Goal: Information Seeking & Learning: Understand process/instructions

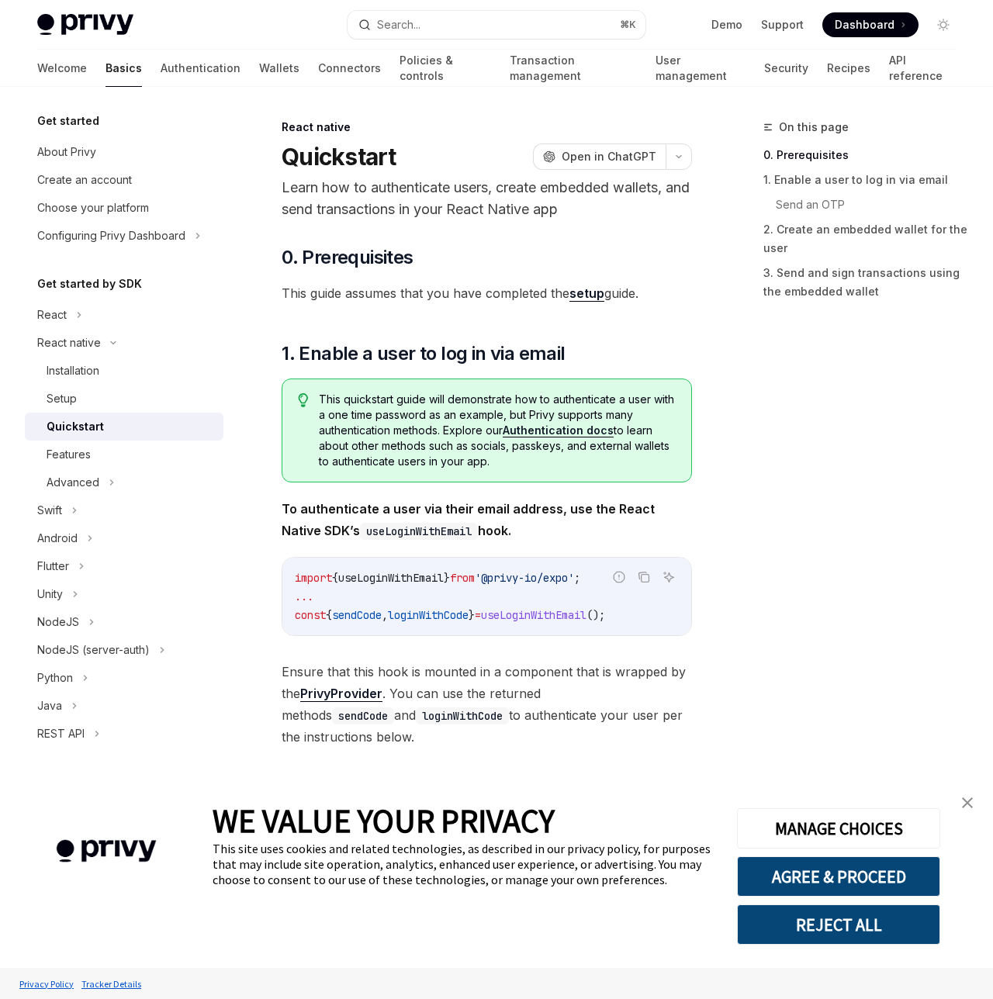
type textarea "*"
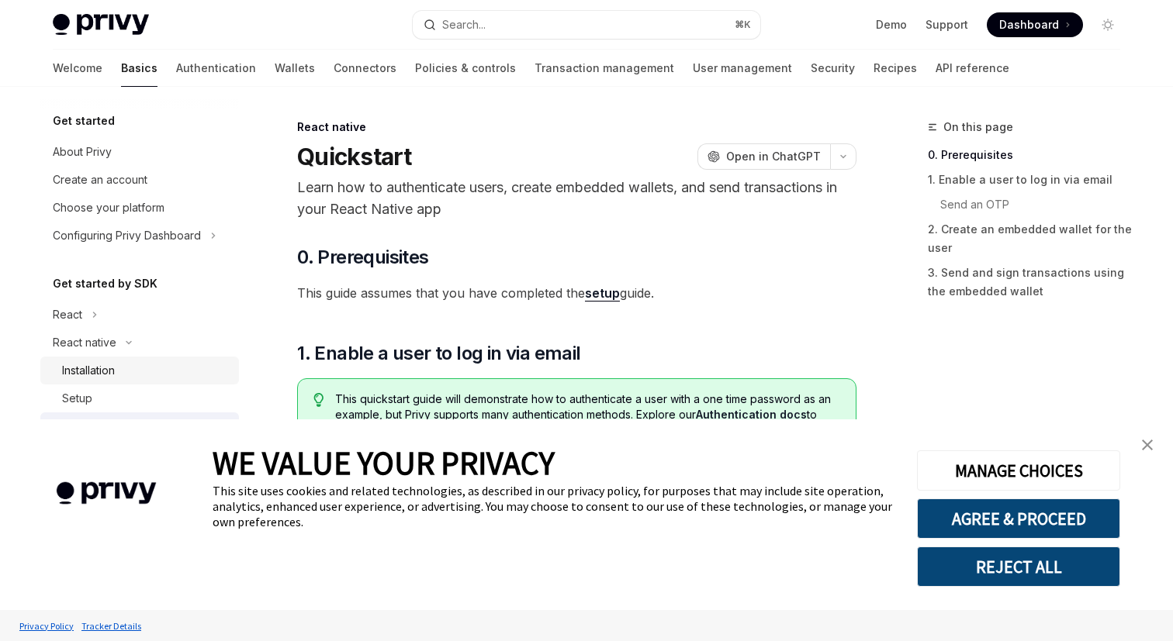
click at [140, 369] on div "Installation" at bounding box center [146, 370] width 168 height 19
type textarea "*"
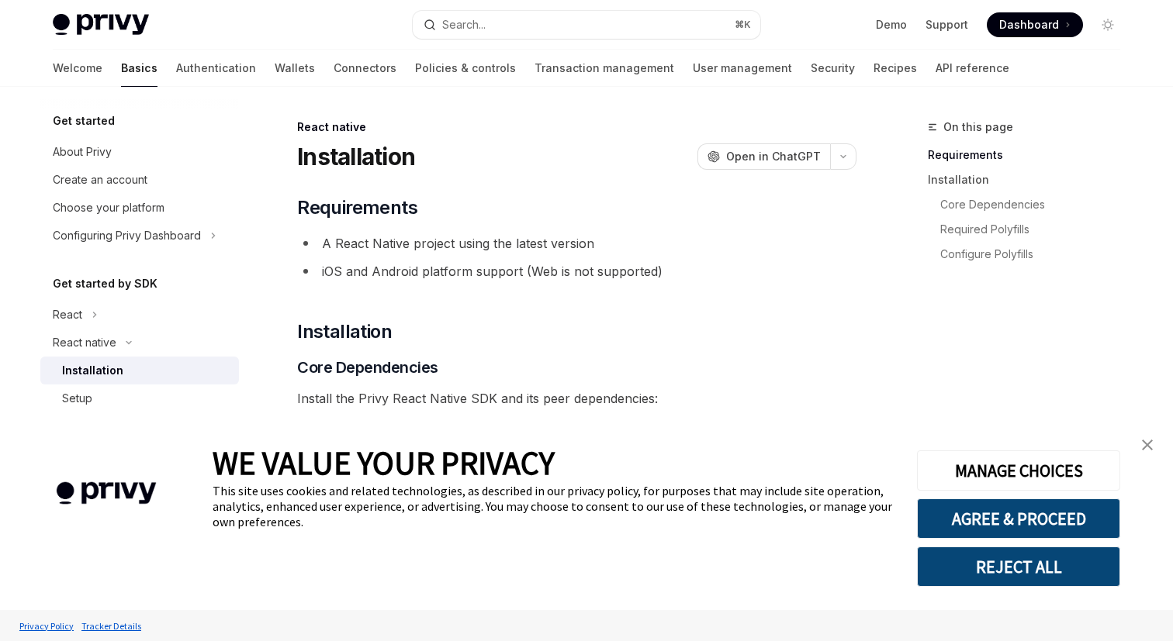
click at [1149, 435] on link "close banner" at bounding box center [1147, 445] width 31 height 31
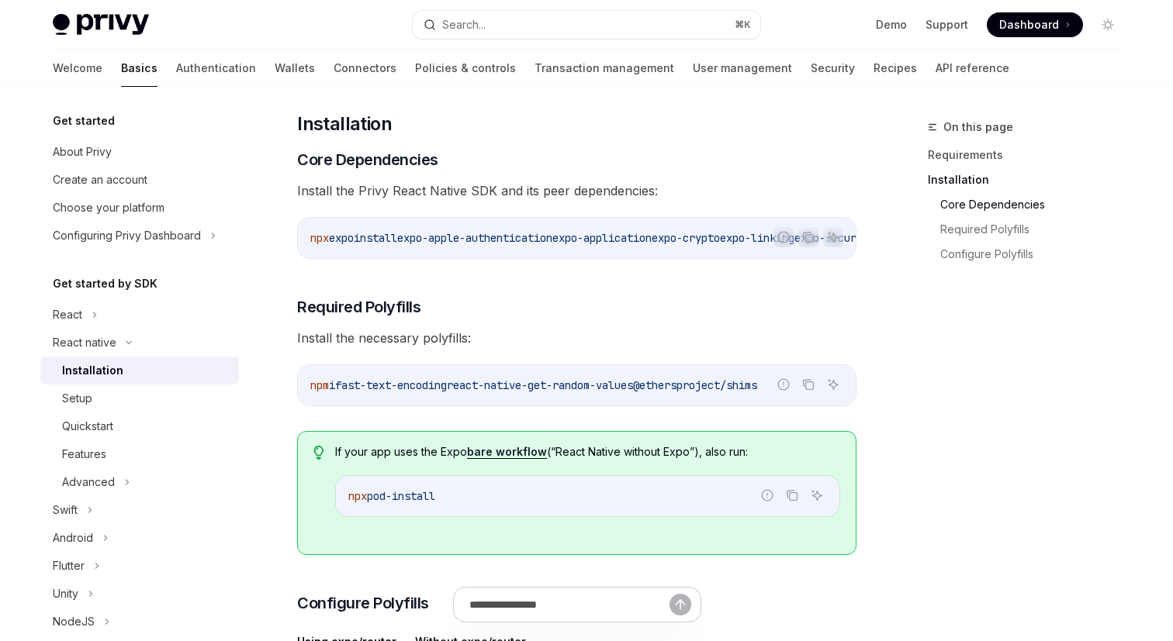
scroll to position [188, 0]
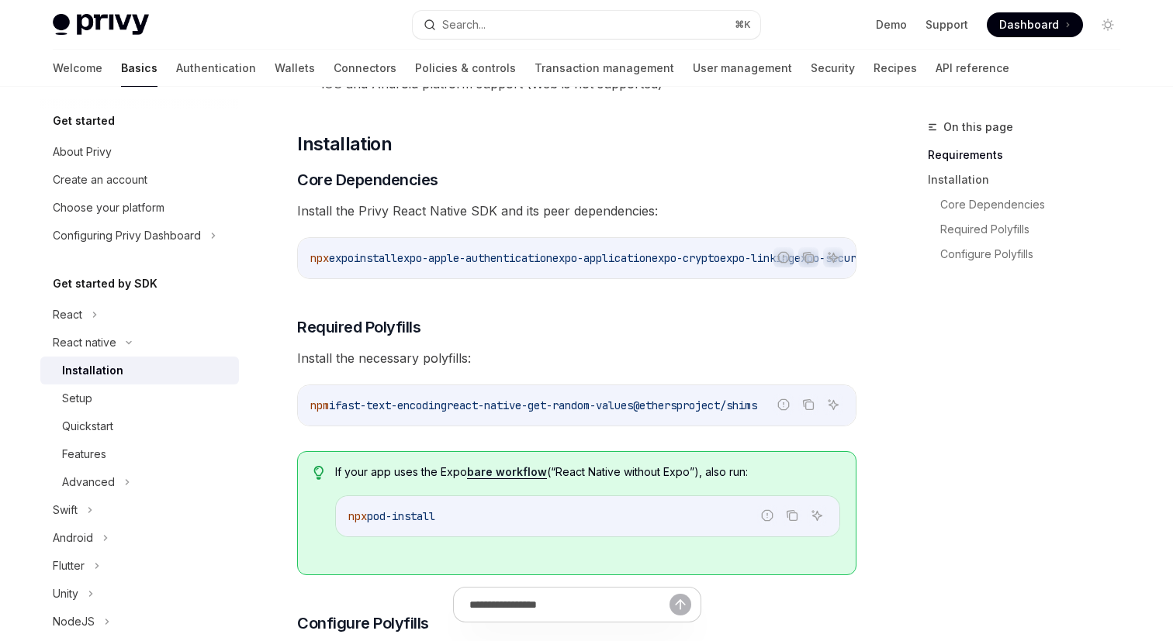
click at [110, 30] on img at bounding box center [101, 25] width 96 height 22
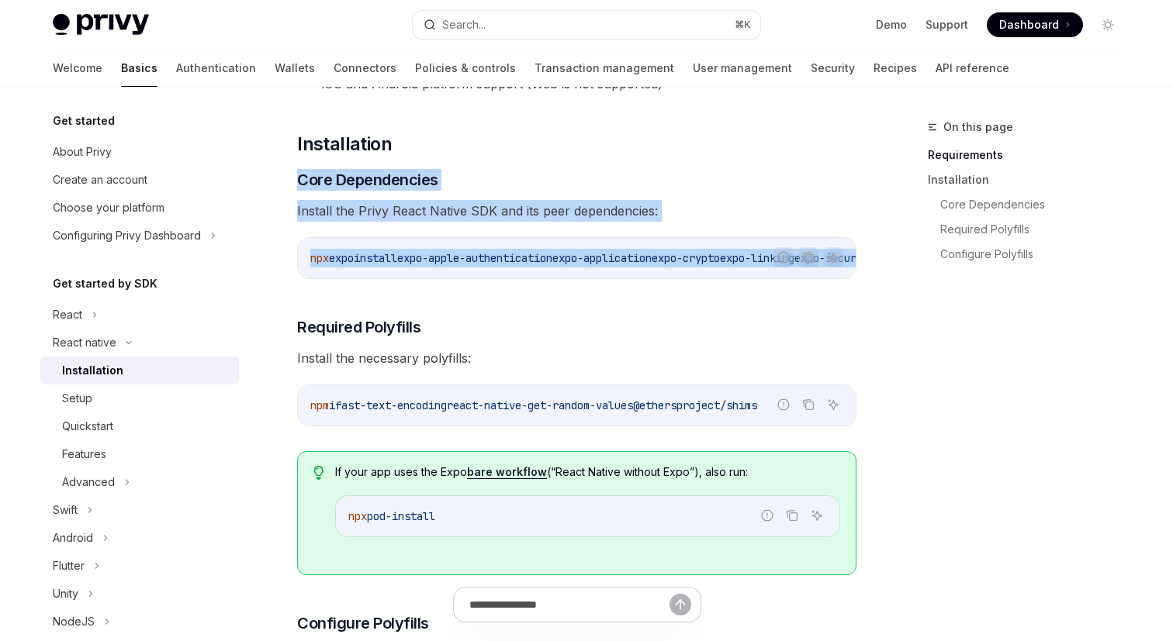
drag, startPoint x: 551, startPoint y: 147, endPoint x: 651, endPoint y: 298, distance: 180.7
drag, startPoint x: 651, startPoint y: 298, endPoint x: 594, endPoint y: 169, distance: 140.6
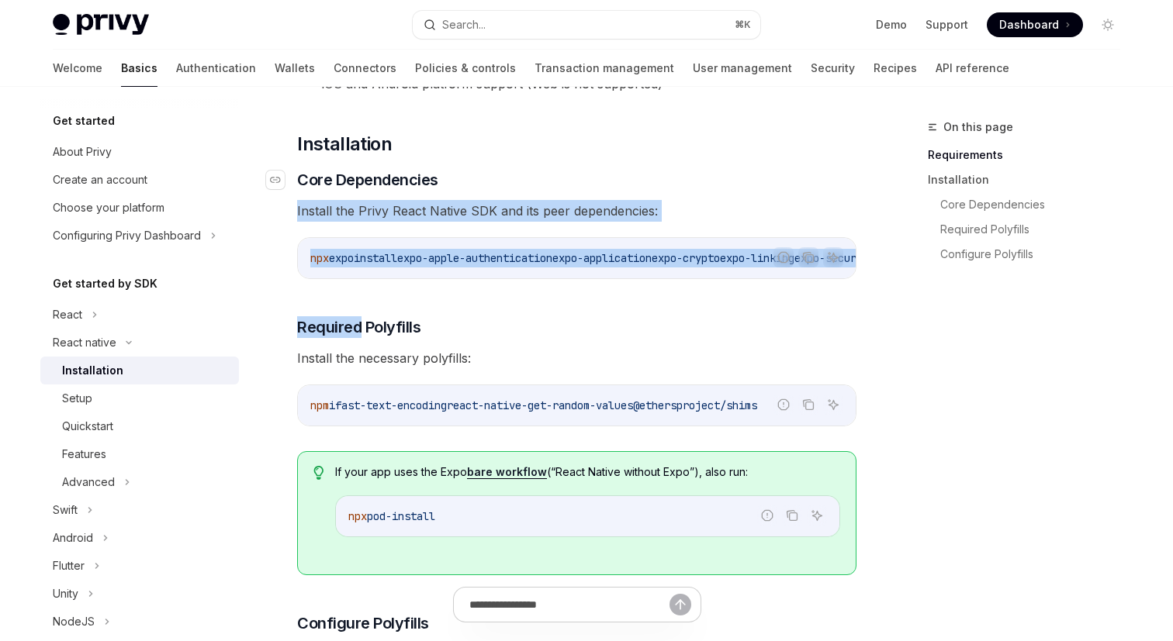
click at [594, 169] on h3 "​ Core Dependencies" at bounding box center [576, 180] width 559 height 22
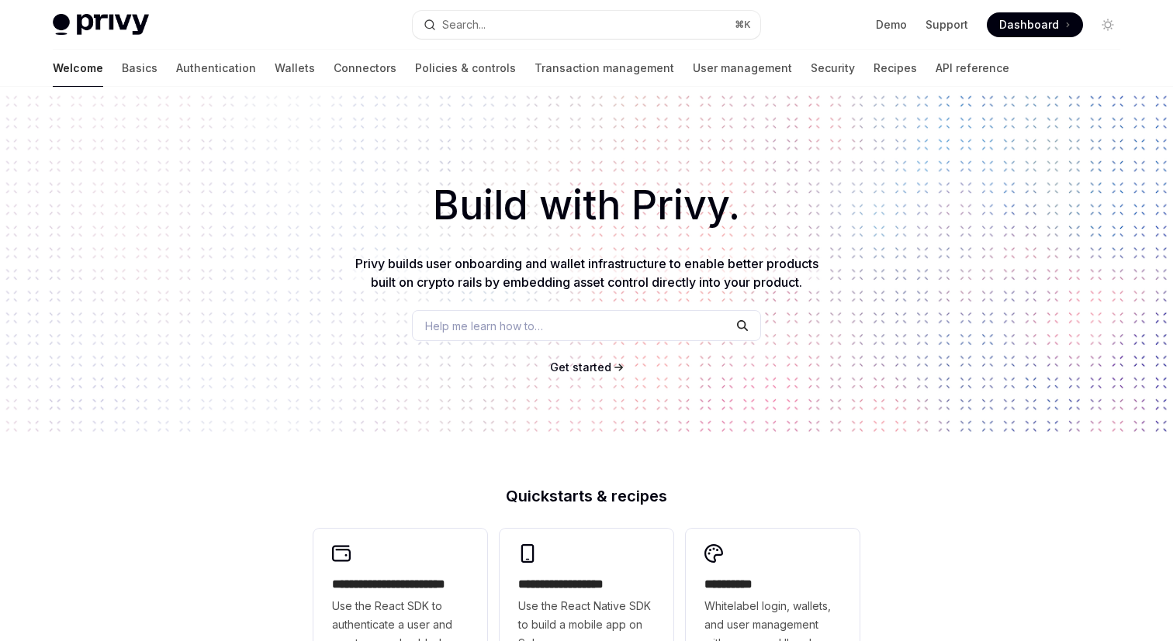
type textarea "*"
